Goal: Task Accomplishment & Management: Manage account settings

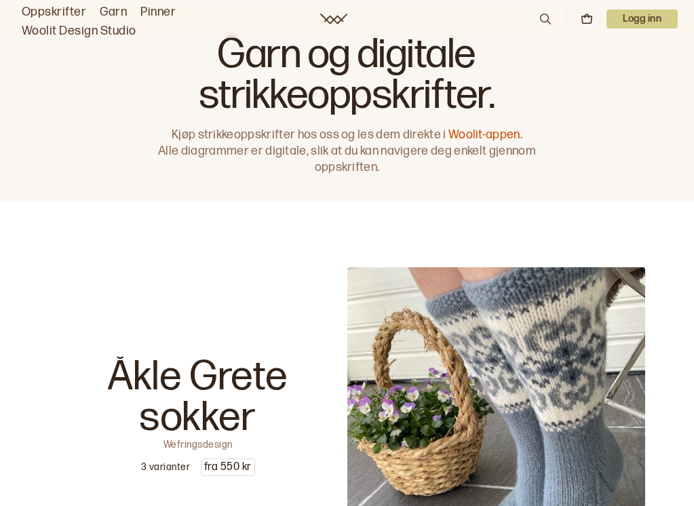
click at [633, 24] on p "Logg inn" at bounding box center [642, 18] width 71 height 19
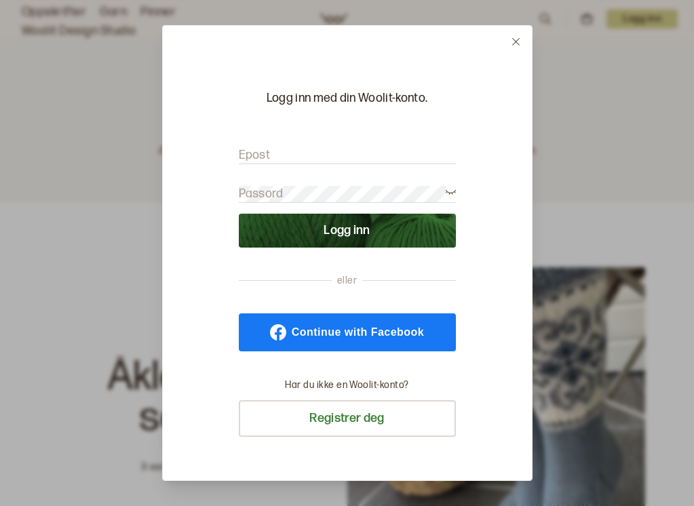
click at [356, 135] on form "Epost Passord Logg inn" at bounding box center [347, 191] width 217 height 114
type input "[EMAIL_ADDRESS][DOMAIN_NAME]"
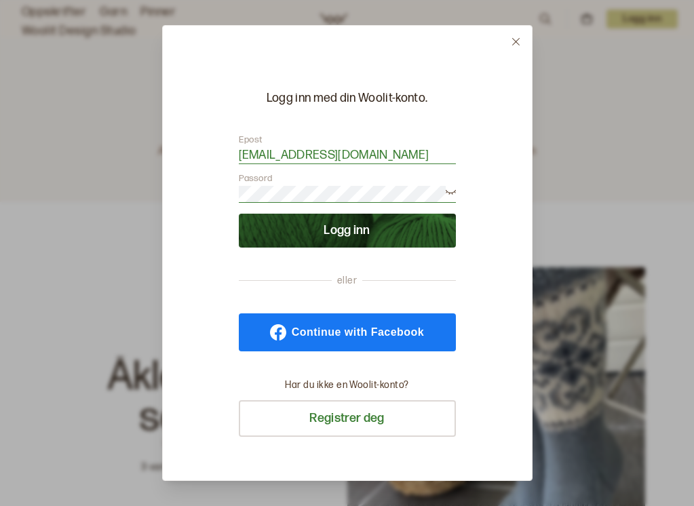
click at [363, 229] on button "Logg inn" at bounding box center [347, 231] width 217 height 34
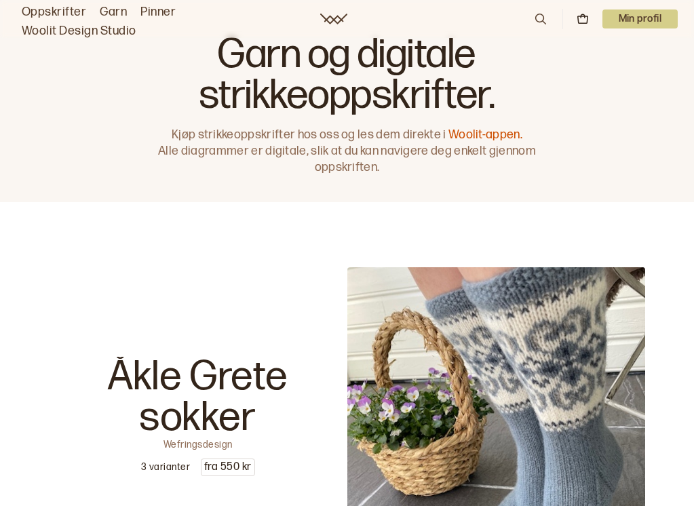
click at [643, 26] on p "Min profil" at bounding box center [640, 18] width 76 height 19
click at [638, 26] on p "Min profil" at bounding box center [640, 18] width 76 height 19
click at [72, 18] on link "Oppskrifter" at bounding box center [54, 12] width 64 height 19
click at [67, 15] on link "Oppskrifter" at bounding box center [54, 12] width 64 height 19
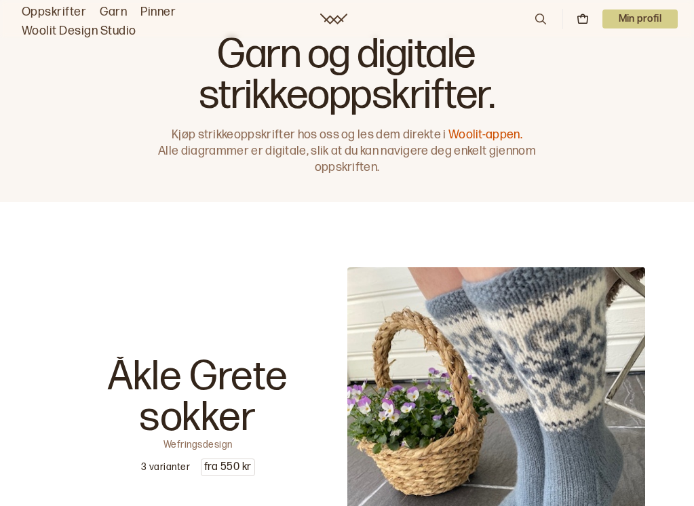
click at [67, 15] on link "Oppskrifter" at bounding box center [54, 12] width 64 height 19
click at [645, 20] on p "Min profil" at bounding box center [640, 18] width 76 height 19
click at [594, 59] on span "Profil" at bounding box center [593, 54] width 25 height 13
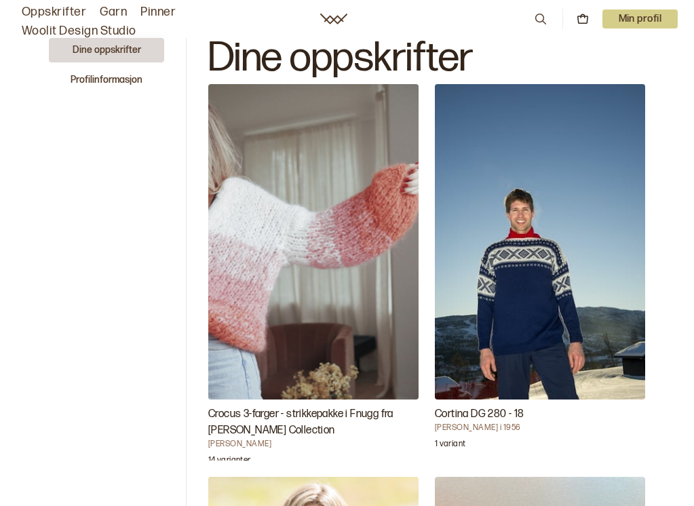
click at [117, 54] on button "Dine oppskrifter" at bounding box center [106, 50] width 115 height 24
click at [112, 79] on button "Profilinformasjon" at bounding box center [106, 80] width 115 height 24
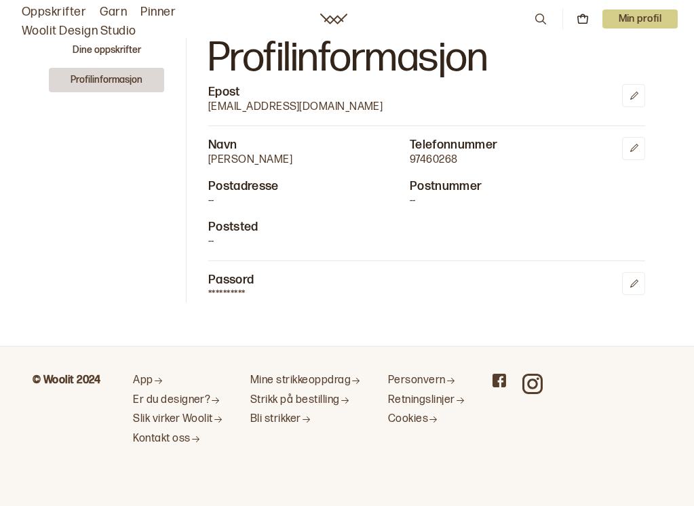
click at [634, 26] on p "Min profil" at bounding box center [640, 18] width 76 height 19
click at [552, 81] on div "**********" at bounding box center [426, 170] width 437 height 265
click at [105, 52] on button "Dine oppskrifter" at bounding box center [106, 50] width 115 height 24
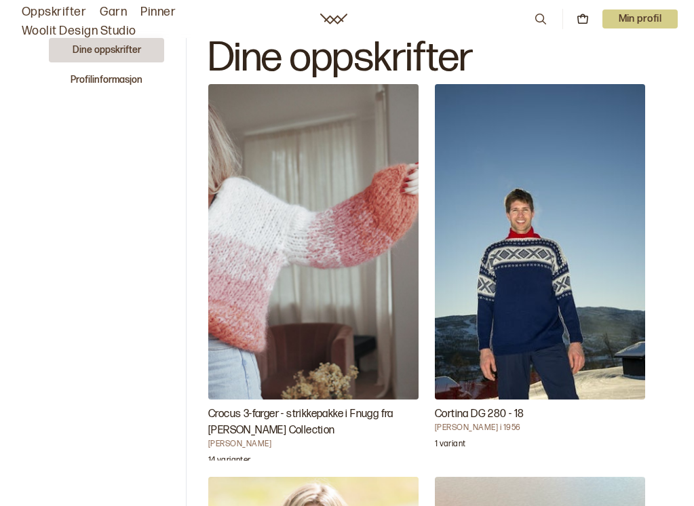
click at [73, 29] on link "Woolit Design Studio" at bounding box center [79, 31] width 115 height 19
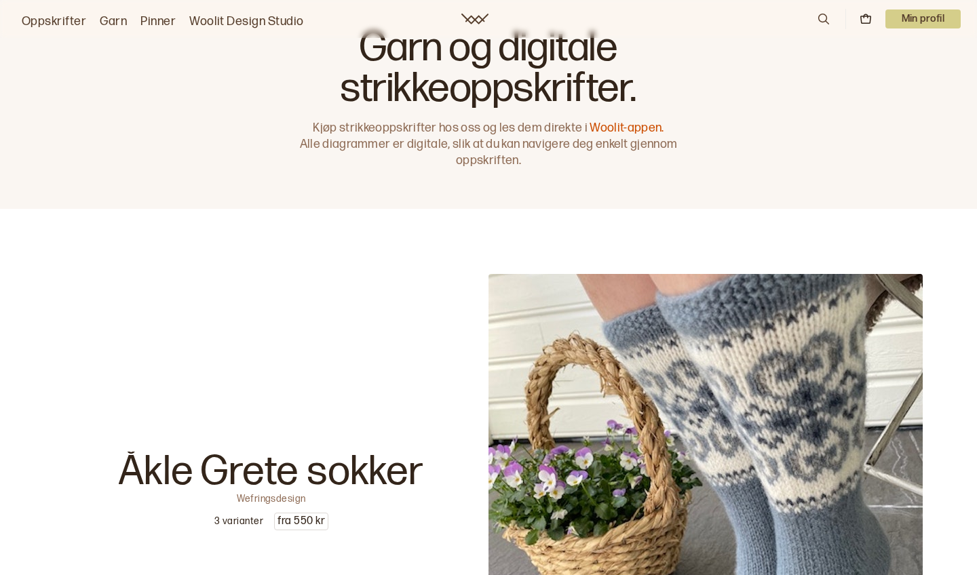
scroll to position [20, 0]
click at [614, 129] on link "Woolit-appen." at bounding box center [627, 128] width 74 height 14
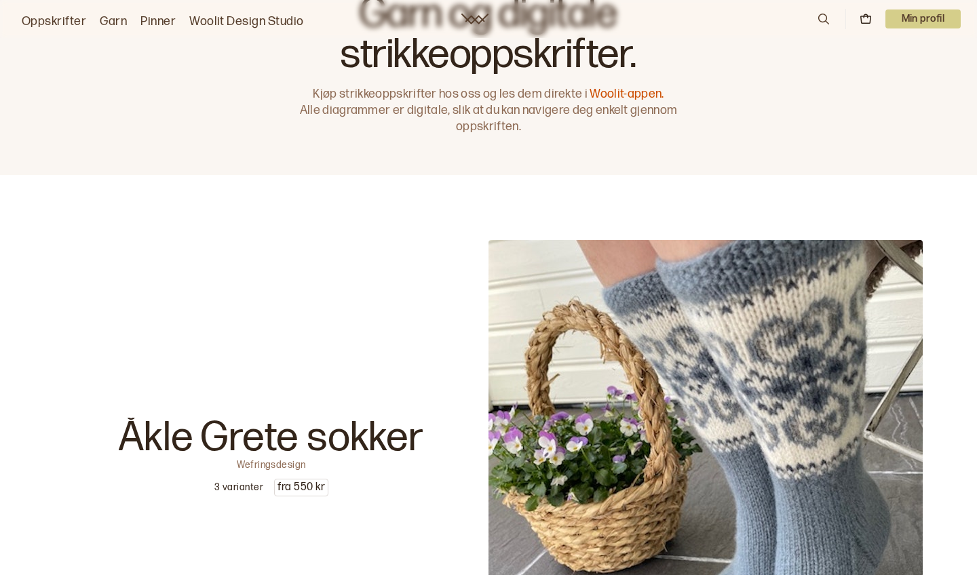
scroll to position [40, 0]
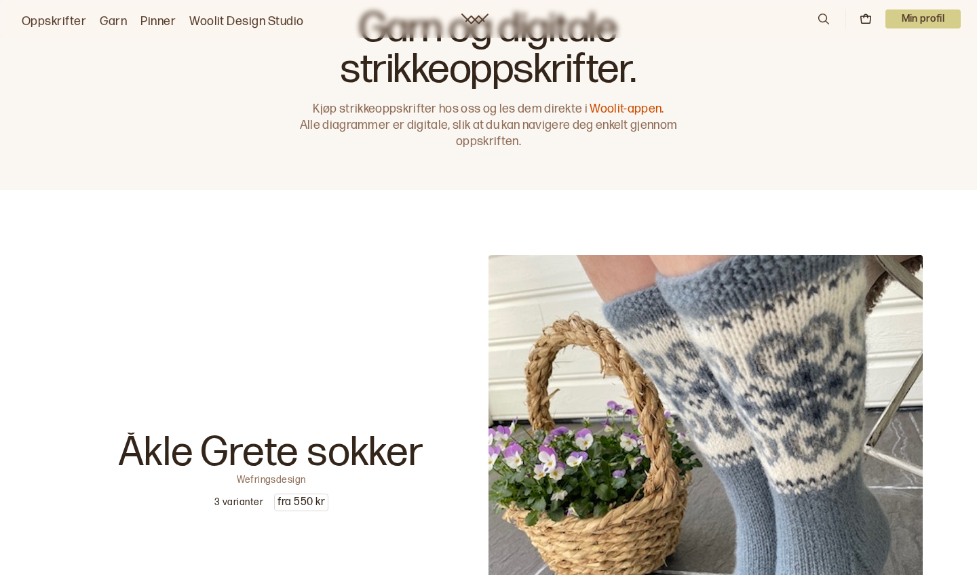
click at [629, 109] on link "Woolit-appen." at bounding box center [627, 109] width 74 height 14
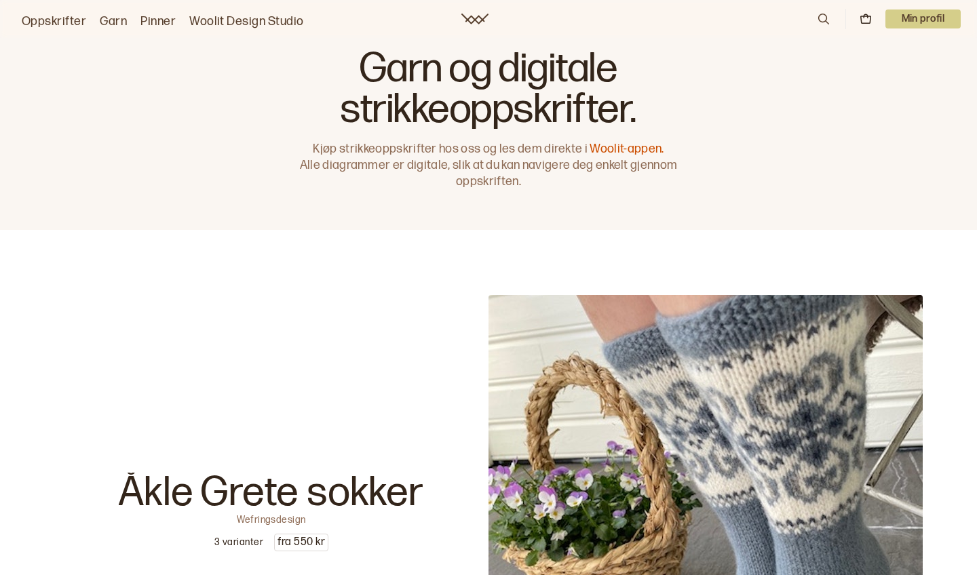
click at [923, 70] on div "Garn og digitale strikkeoppskrifter. Kjøp strikkeoppskrifter hos oss og les dem…" at bounding box center [488, 115] width 977 height 230
click at [916, 18] on p "Min profil" at bounding box center [923, 18] width 76 height 19
click at [725, 113] on div "Garn og digitale strikkeoppskrifter. Kjøp strikkeoppskrifter hos oss og les dem…" at bounding box center [488, 115] width 977 height 230
click at [927, 20] on p "Min profil" at bounding box center [923, 18] width 76 height 19
click at [887, 53] on span "Profil" at bounding box center [876, 54] width 25 height 13
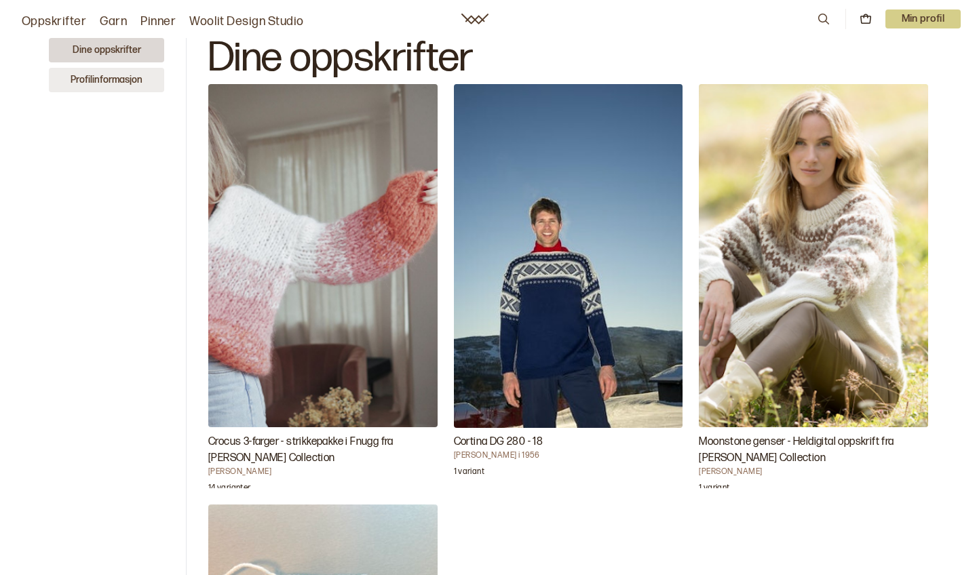
click at [94, 80] on button "Profilinformasjon" at bounding box center [106, 80] width 115 height 24
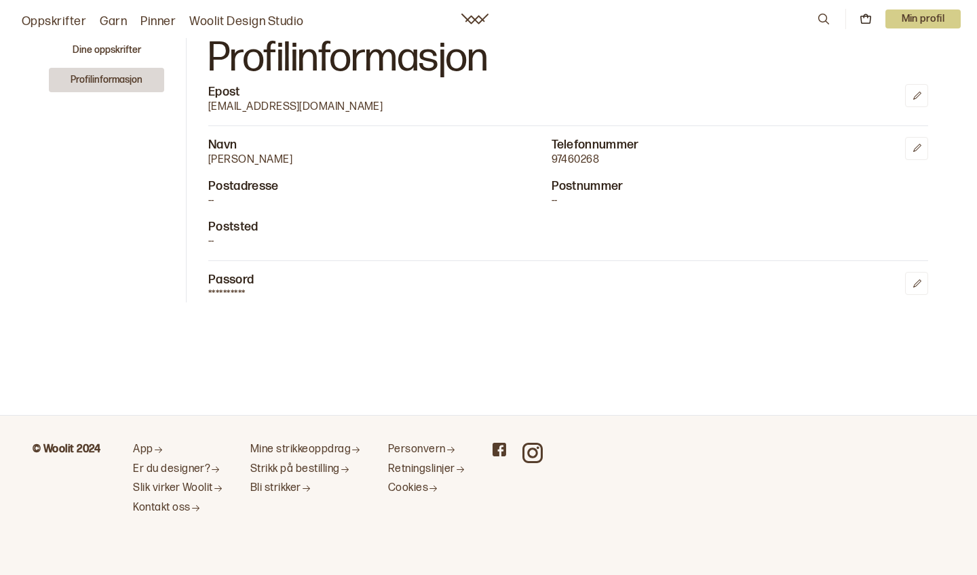
click at [227, 22] on link "Woolit Design Studio" at bounding box center [246, 21] width 115 height 19
